Goal: Transaction & Acquisition: Book appointment/travel/reservation

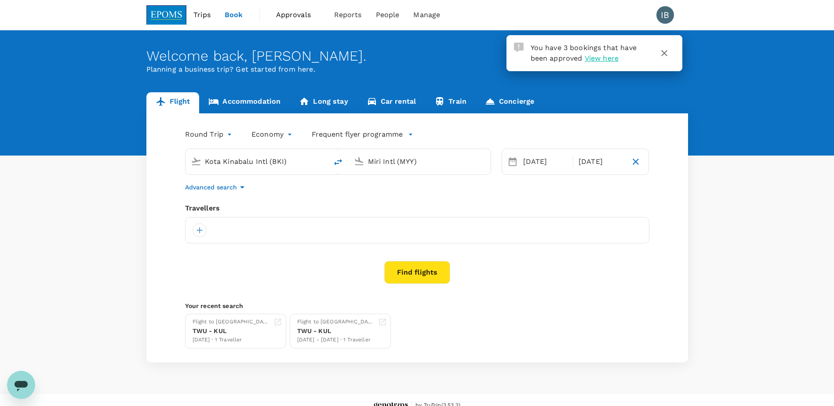
click at [211, 137] on body "You have 3 bookings that have been approved View here Trips Book Approvals 0 Re…" at bounding box center [417, 208] width 834 height 417
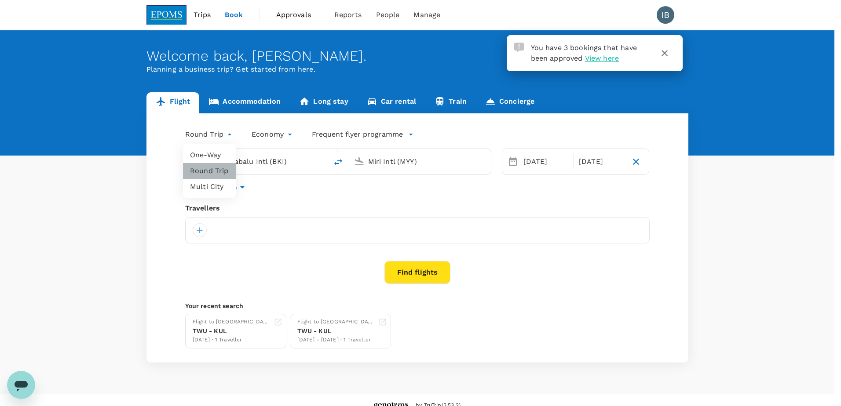
click at [211, 175] on li "Round Trip" at bounding box center [209, 171] width 53 height 16
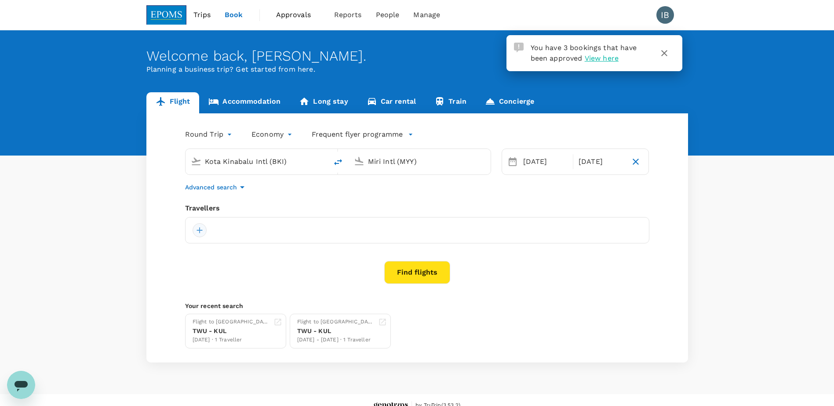
click at [197, 228] on div at bounding box center [200, 230] width 14 height 14
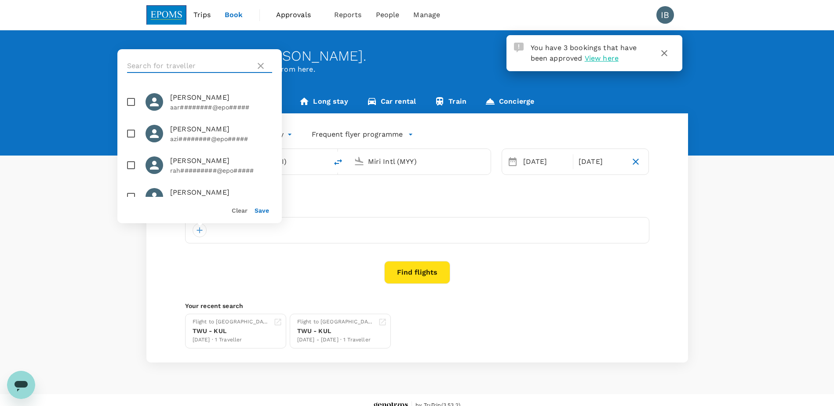
click at [168, 66] on input "text" at bounding box center [189, 66] width 125 height 14
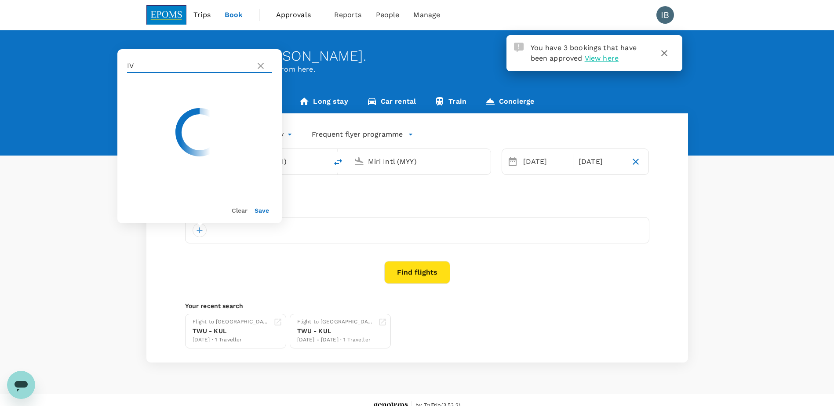
type input "I"
type input "[PERSON_NAME]"
click at [259, 65] on icon at bounding box center [260, 66] width 11 height 11
click at [261, 66] on icon at bounding box center [261, 66] width 6 height 6
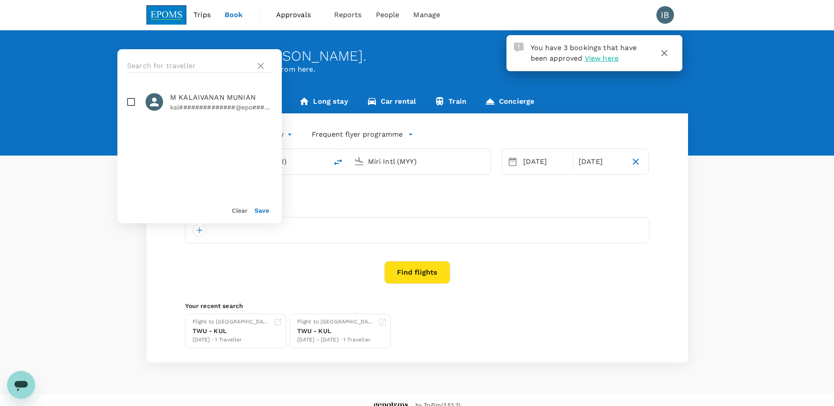
click at [85, 254] on div "Flight Accommodation Long stay Car rental Train Concierge Round Trip roundtrip …" at bounding box center [417, 227] width 834 height 270
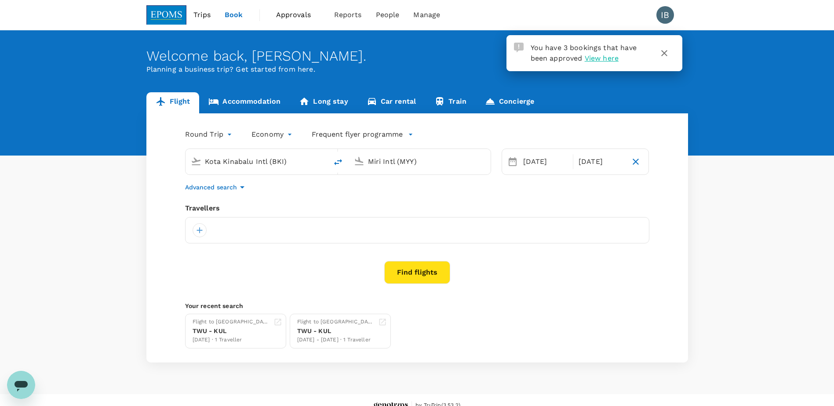
click at [666, 55] on icon "button" at bounding box center [664, 53] width 6 height 6
